Goal: Complete application form: Complete application form

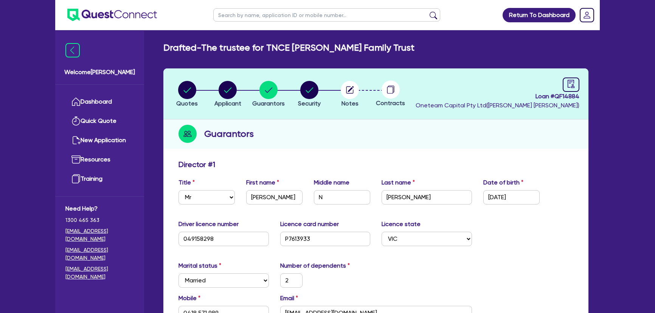
select select "MR"
select select "VIC"
select select "MARRIED"
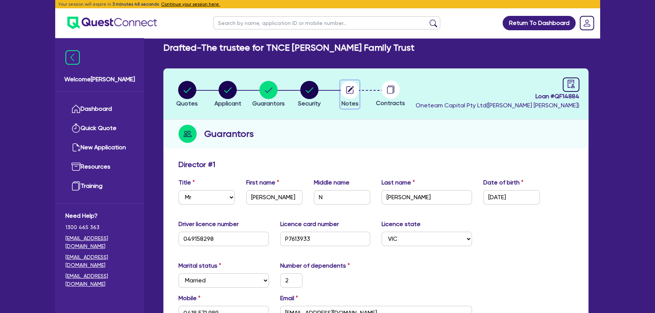
click at [353, 96] on circle "button" at bounding box center [350, 90] width 18 height 18
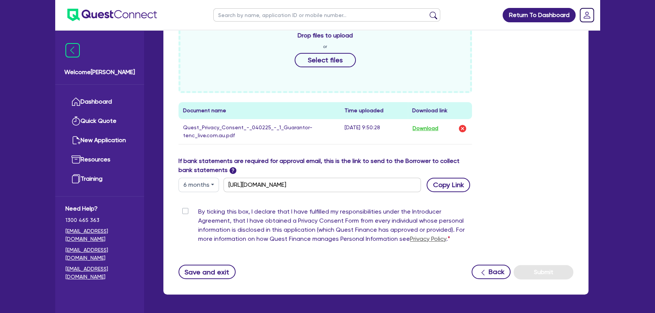
scroll to position [375, 0]
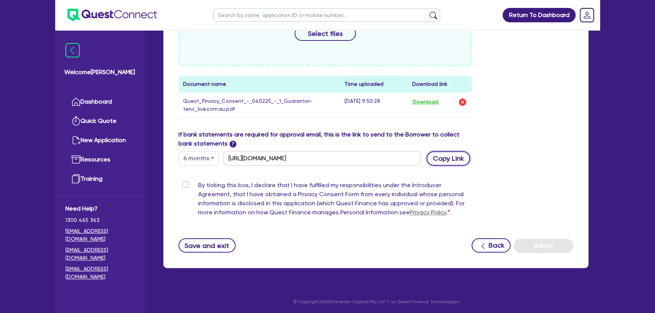
click at [455, 157] on button "Copy Link" at bounding box center [447, 158] width 43 height 14
click at [452, 160] on button "Copy Link" at bounding box center [447, 158] width 43 height 14
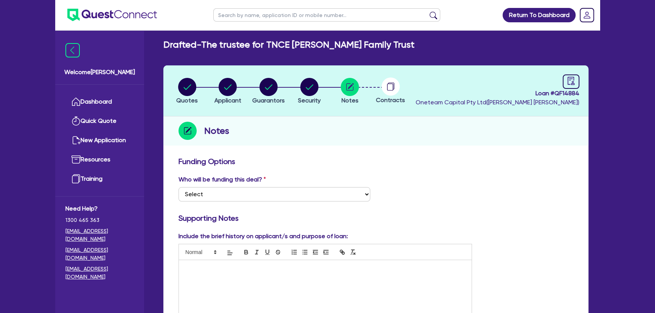
scroll to position [0, 0]
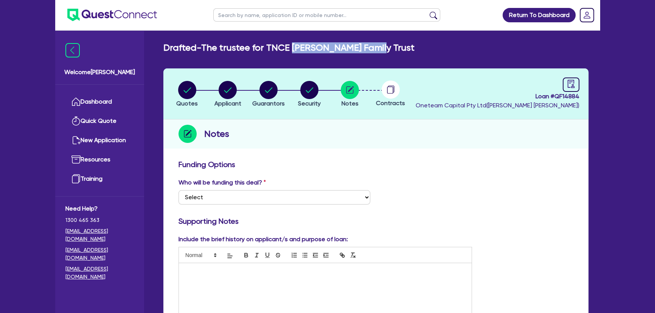
drag, startPoint x: 374, startPoint y: 48, endPoint x: 292, endPoint y: 48, distance: 81.6
click at [292, 48] on div "Drafted - The trustee for TNCE [PERSON_NAME] Family Trust" at bounding box center [376, 47] width 436 height 11
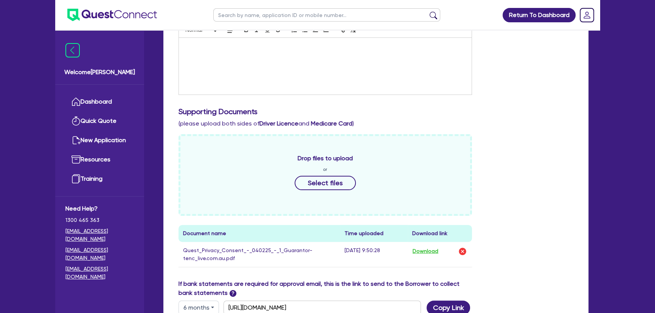
scroll to position [240, 0]
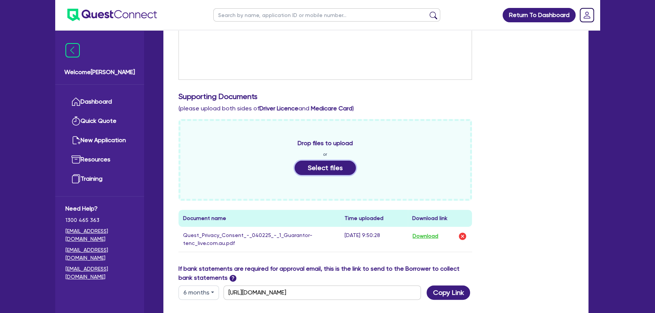
click at [314, 167] on button "Select files" at bounding box center [324, 168] width 61 height 14
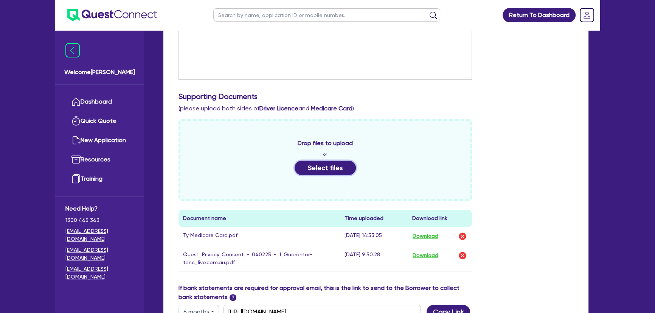
click at [314, 171] on button "Select files" at bounding box center [324, 168] width 61 height 14
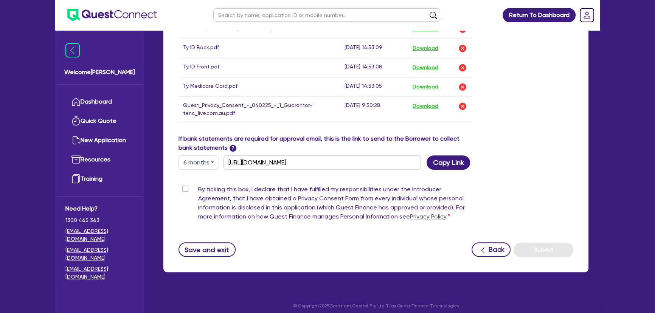
scroll to position [452, 0]
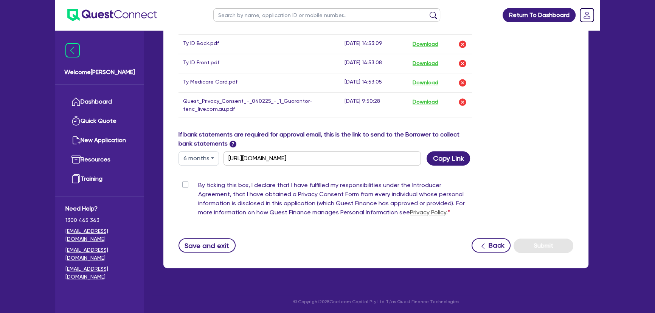
click at [185, 181] on div "By ticking this box, I declare that I have fulfilled my responsibilities under …" at bounding box center [324, 200] width 293 height 39
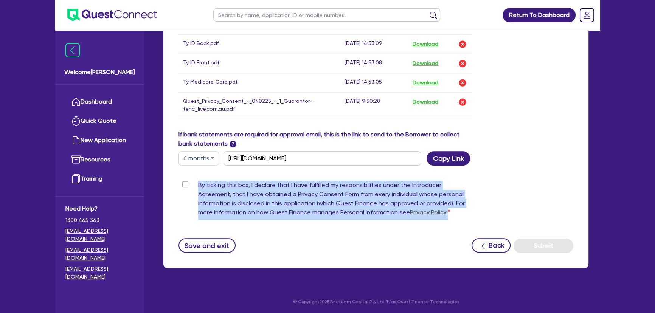
click at [198, 185] on label "By ticking this box, I declare that I have fulfilled my responsibilities under …" at bounding box center [335, 200] width 274 height 39
click at [184, 185] on input "By ticking this box, I declare that I have fulfilled my responsibilities under …" at bounding box center [181, 184] width 6 height 7
checkbox input "true"
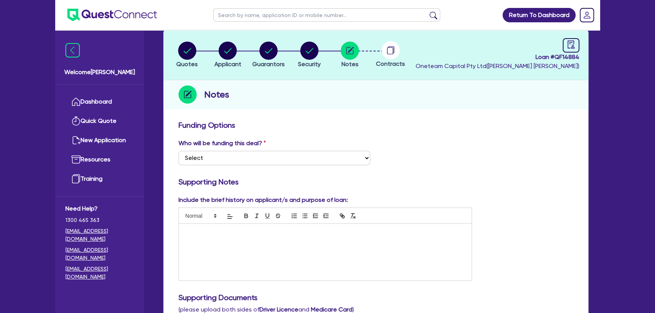
drag, startPoint x: 232, startPoint y: 250, endPoint x: 232, endPoint y: 209, distance: 41.2
click at [232, 249] on div at bounding box center [325, 252] width 293 height 57
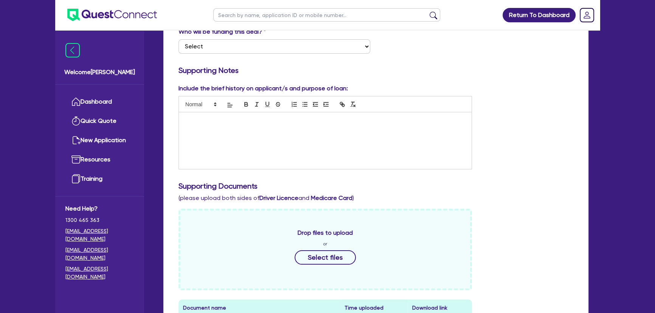
scroll to position [103, 0]
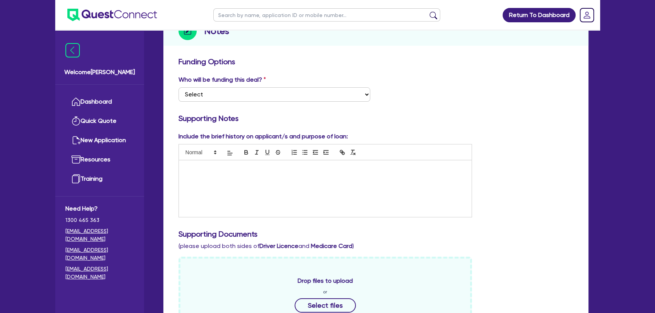
drag, startPoint x: 260, startPoint y: 183, endPoint x: 257, endPoint y: 178, distance: 6.6
click at [259, 183] on div at bounding box center [325, 188] width 293 height 57
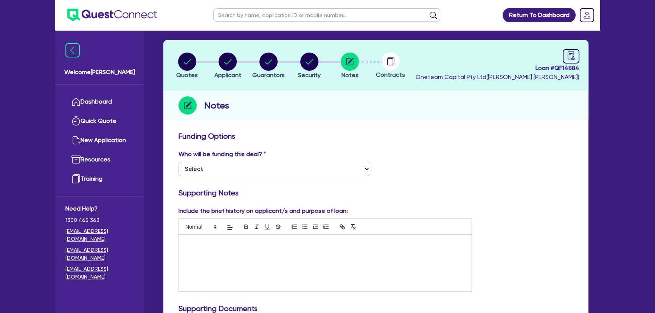
scroll to position [0, 0]
